Goal: Navigation & Orientation: Find specific page/section

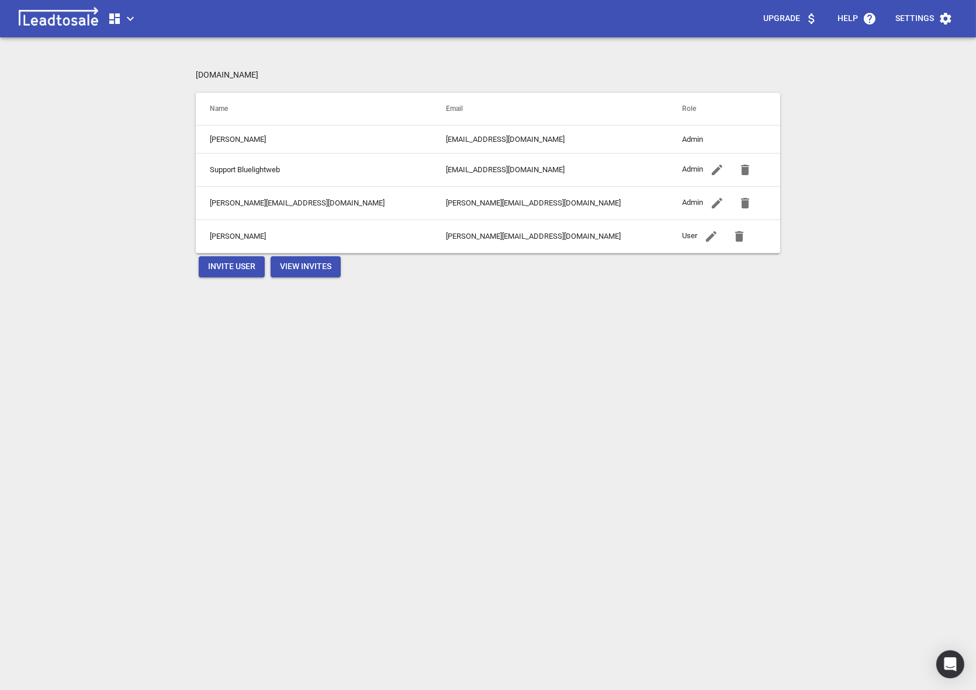
click at [134, 25] on icon "button" at bounding box center [130, 19] width 14 height 14
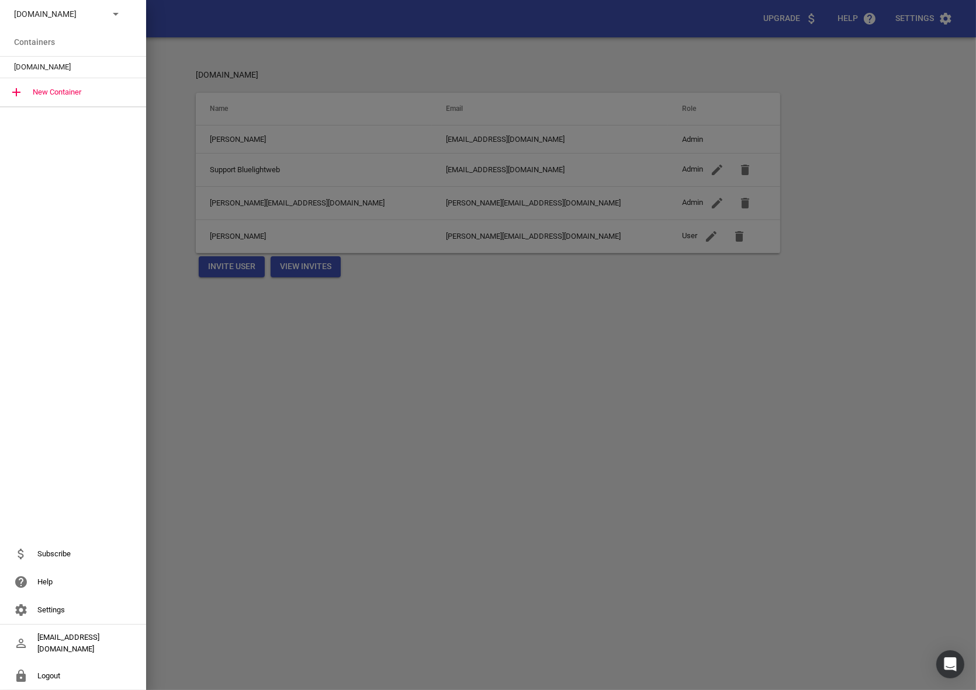
click at [123, 22] on div "[DOMAIN_NAME]" at bounding box center [73, 14] width 146 height 28
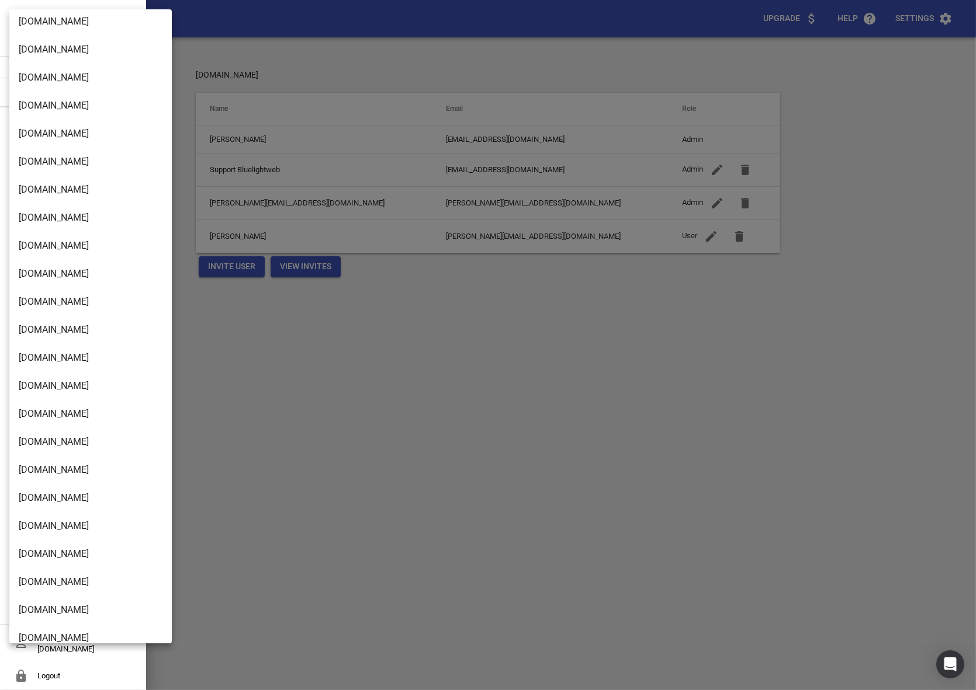
scroll to position [1854, 0]
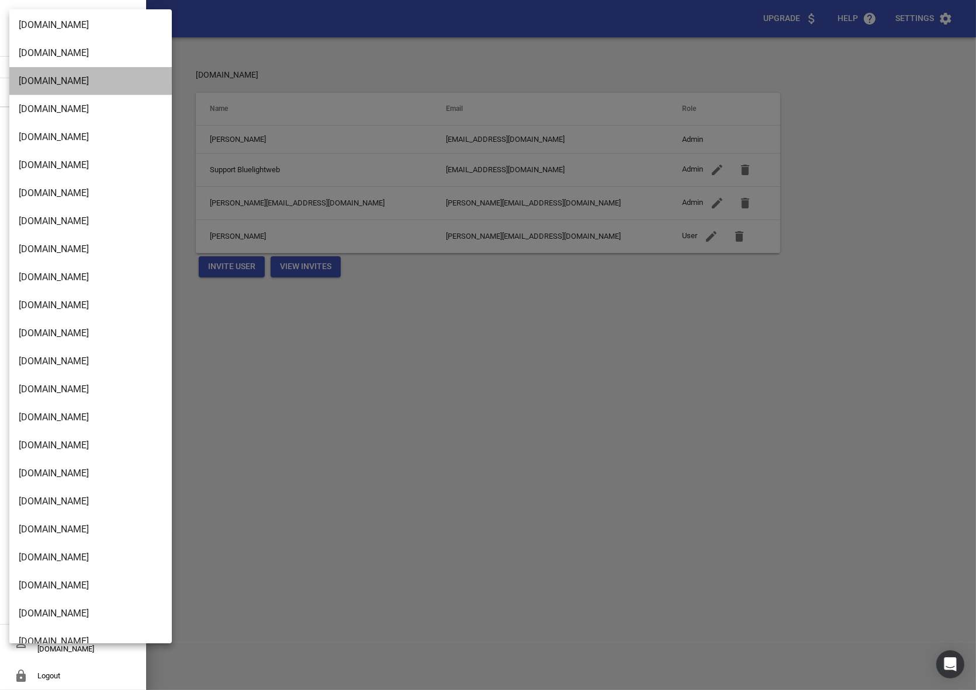
click at [39, 89] on li "[DOMAIN_NAME]" at bounding box center [90, 81] width 162 height 28
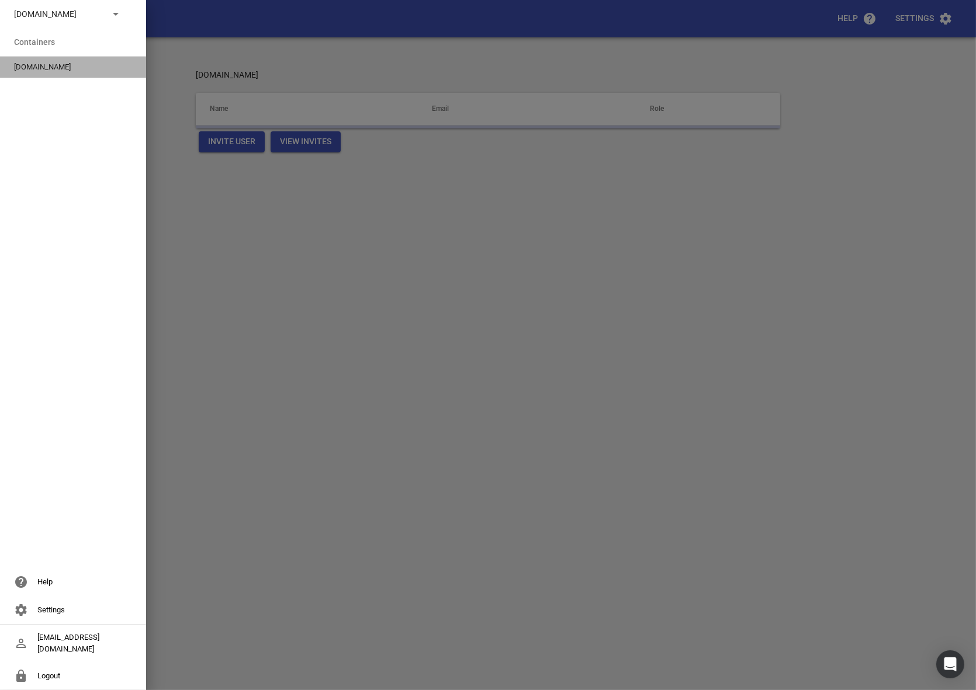
click at [38, 74] on div "[DOMAIN_NAME]" at bounding box center [73, 67] width 146 height 21
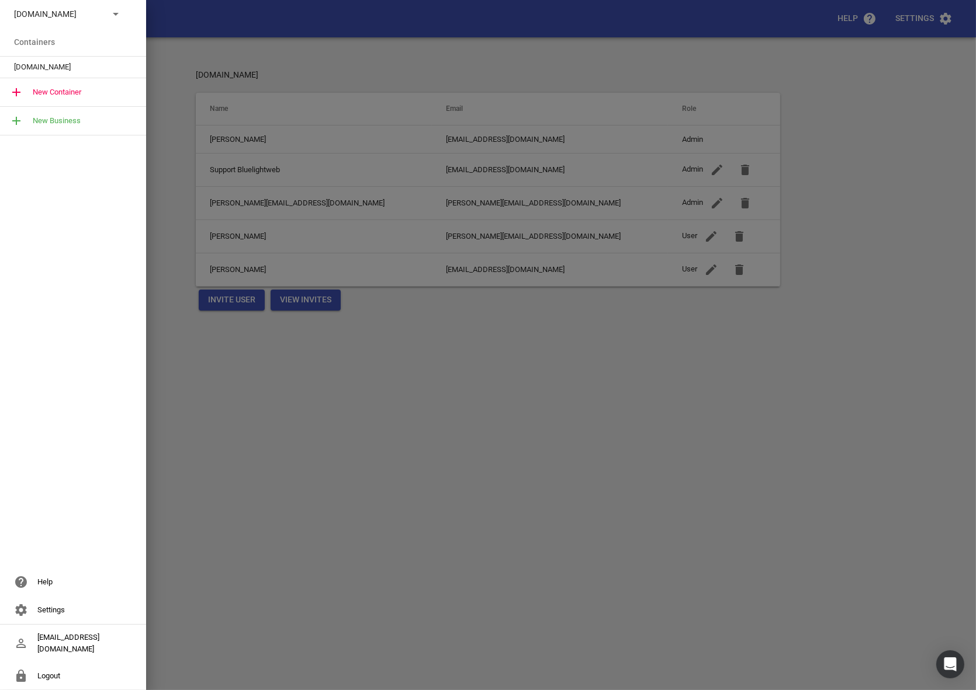
click at [381, 91] on div at bounding box center [488, 345] width 976 height 690
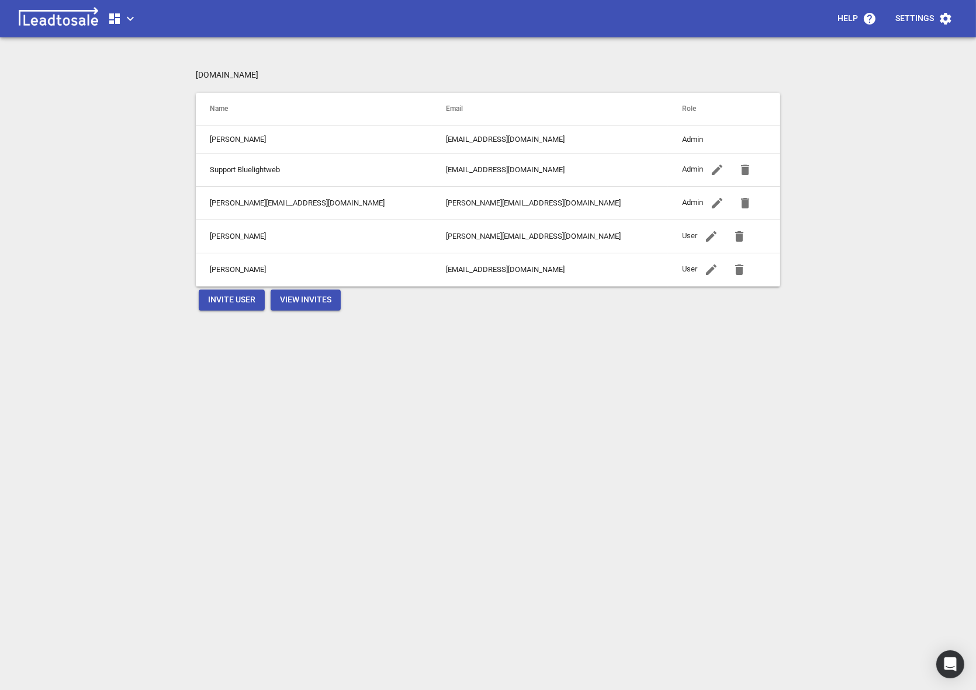
click at [120, 20] on icon "button" at bounding box center [114, 19] width 14 height 14
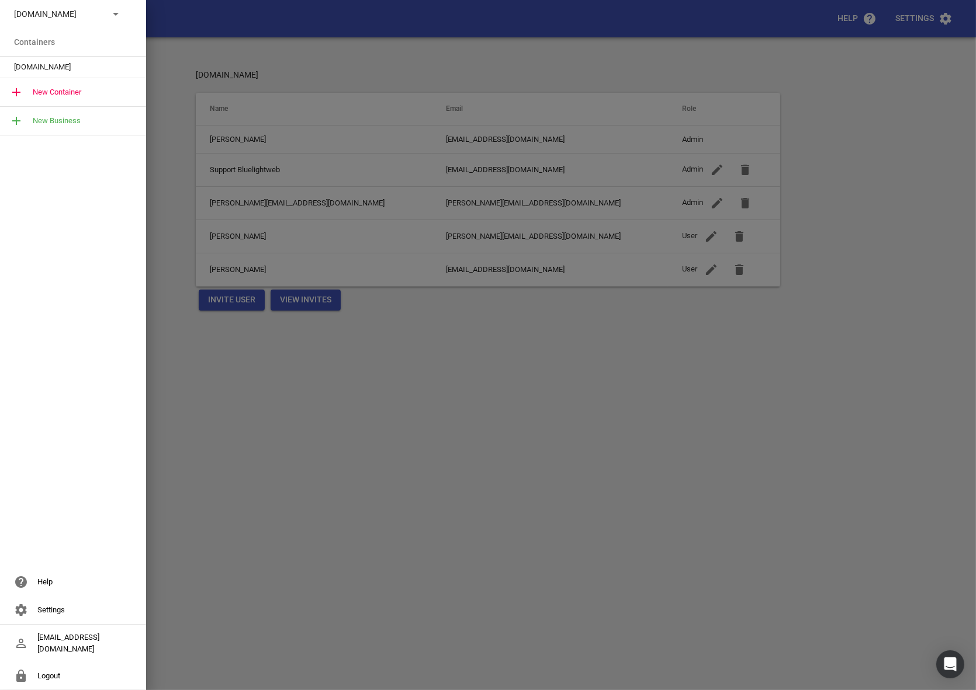
click at [80, 61] on div "[DOMAIN_NAME]" at bounding box center [73, 67] width 146 height 21
click at [57, 64] on span "[DOMAIN_NAME]" at bounding box center [68, 67] width 109 height 12
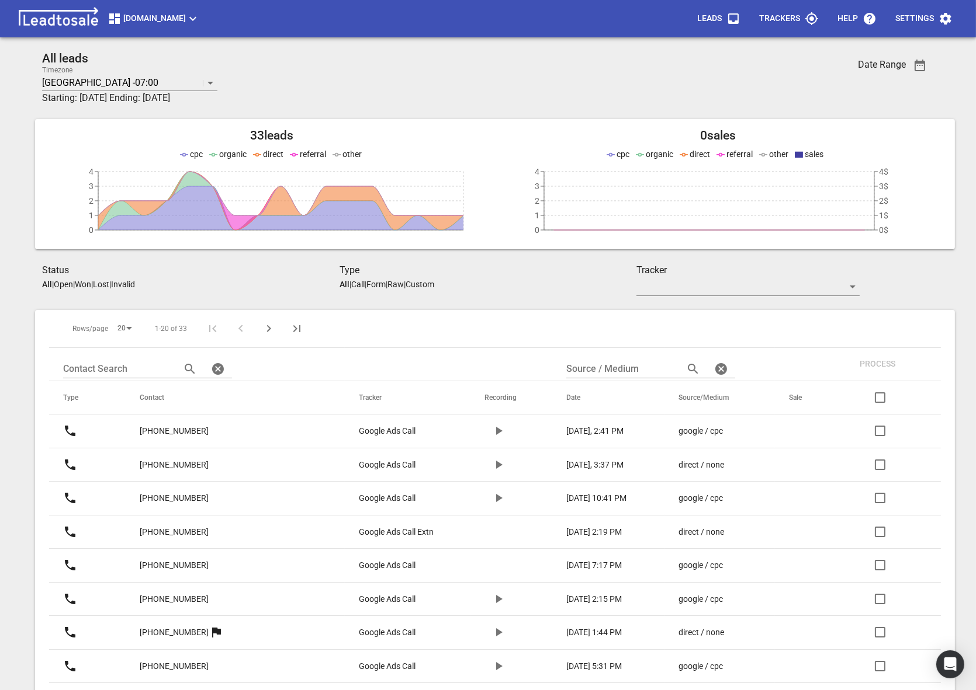
click at [200, 18] on span "[DOMAIN_NAME]" at bounding box center [153, 19] width 92 height 14
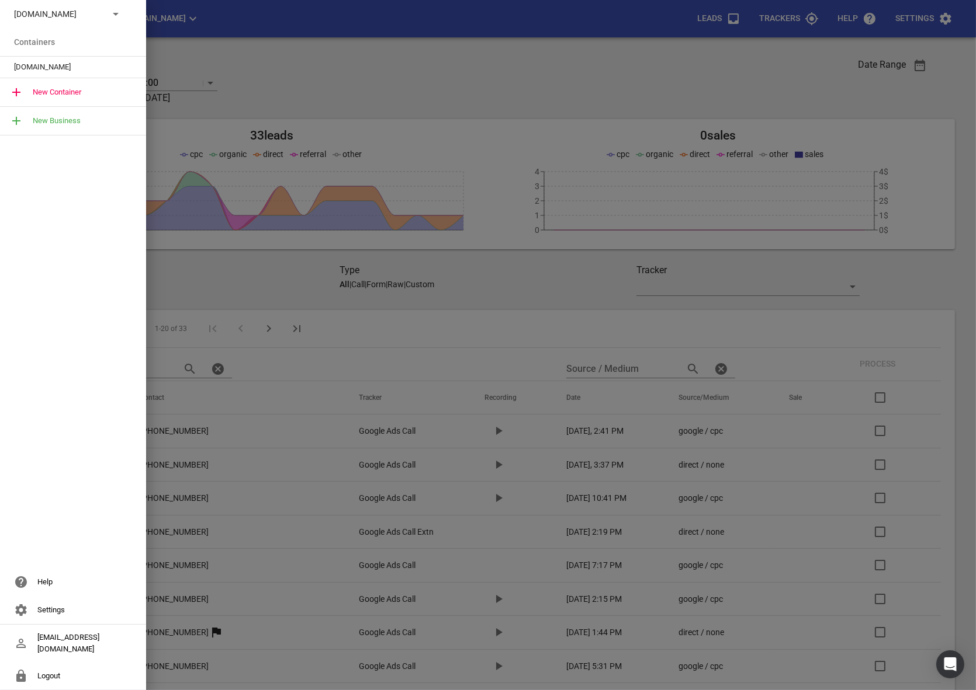
click at [93, 11] on p "[DOMAIN_NAME]" at bounding box center [56, 14] width 85 height 12
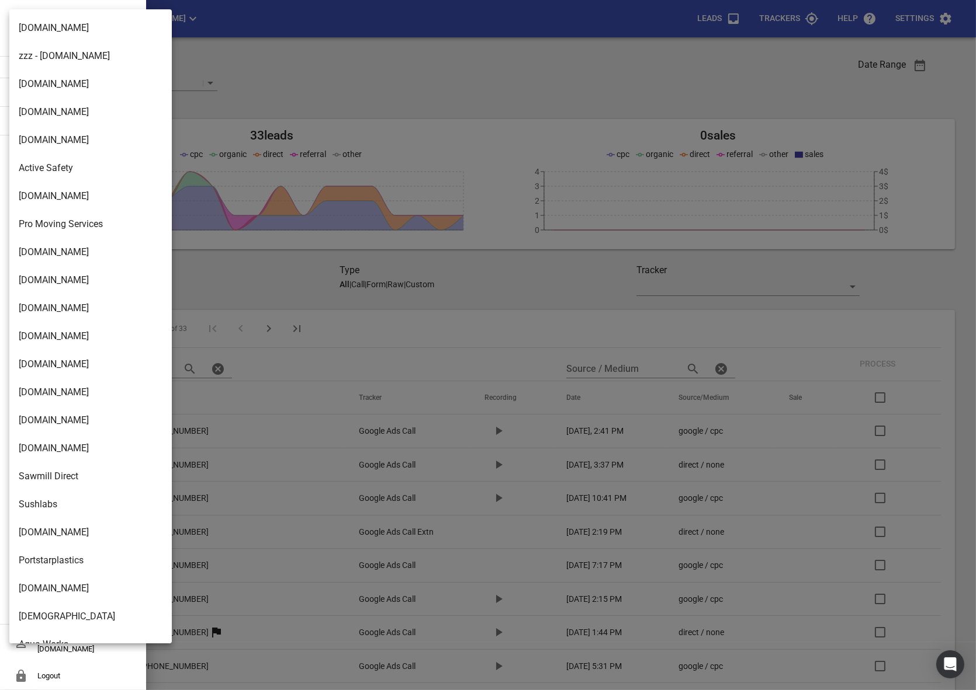
scroll to position [1870, 0]
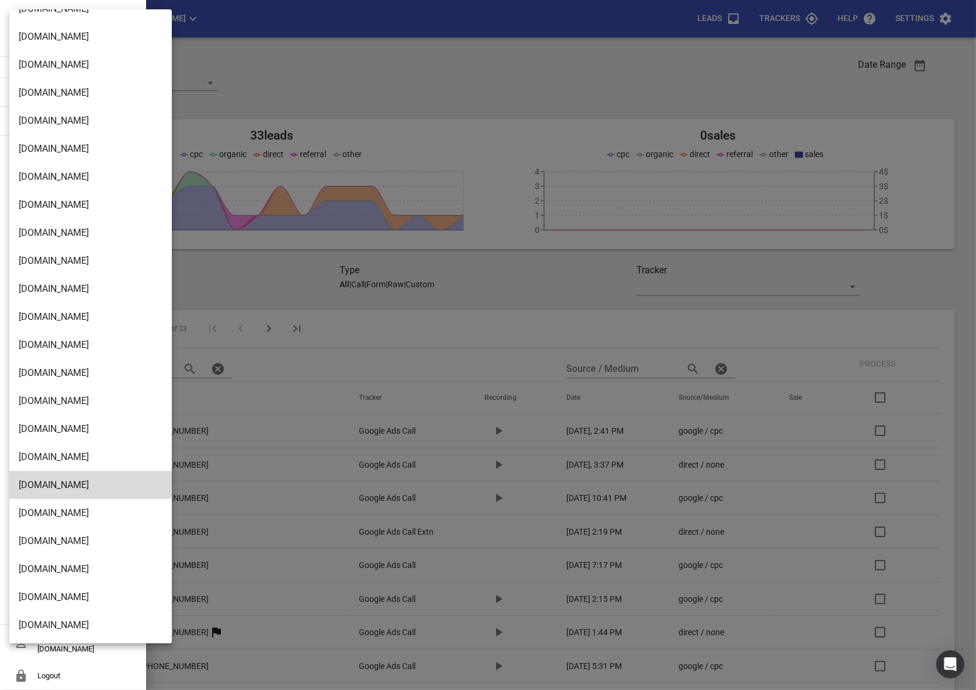
click at [51, 616] on li "[DOMAIN_NAME]" at bounding box center [90, 626] width 162 height 28
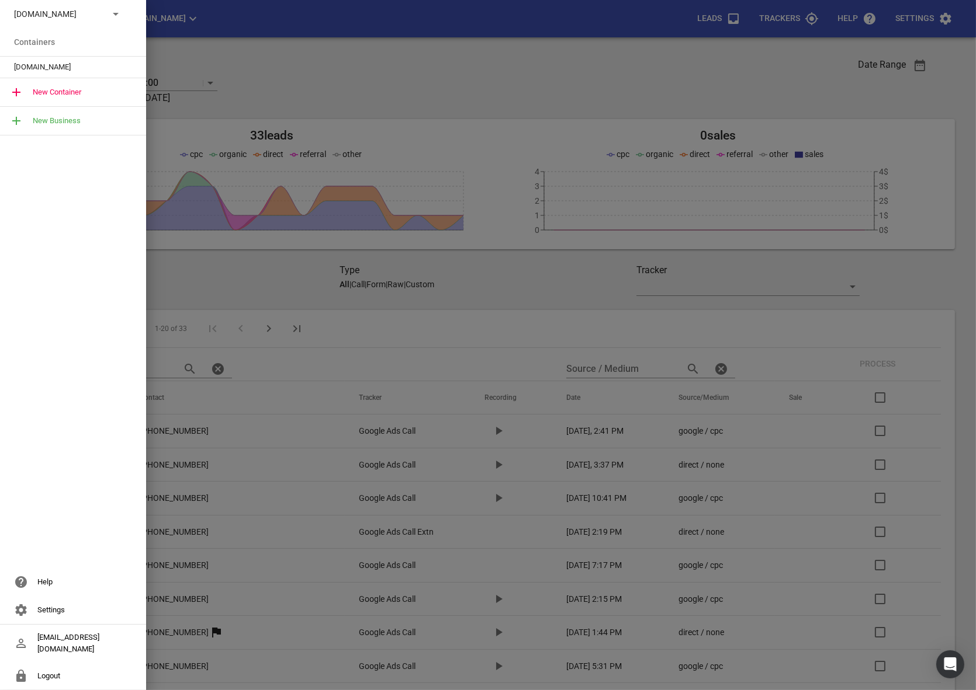
click at [32, 70] on span "[DOMAIN_NAME]" at bounding box center [68, 67] width 109 height 12
